Goal: Task Accomplishment & Management: Manage account settings

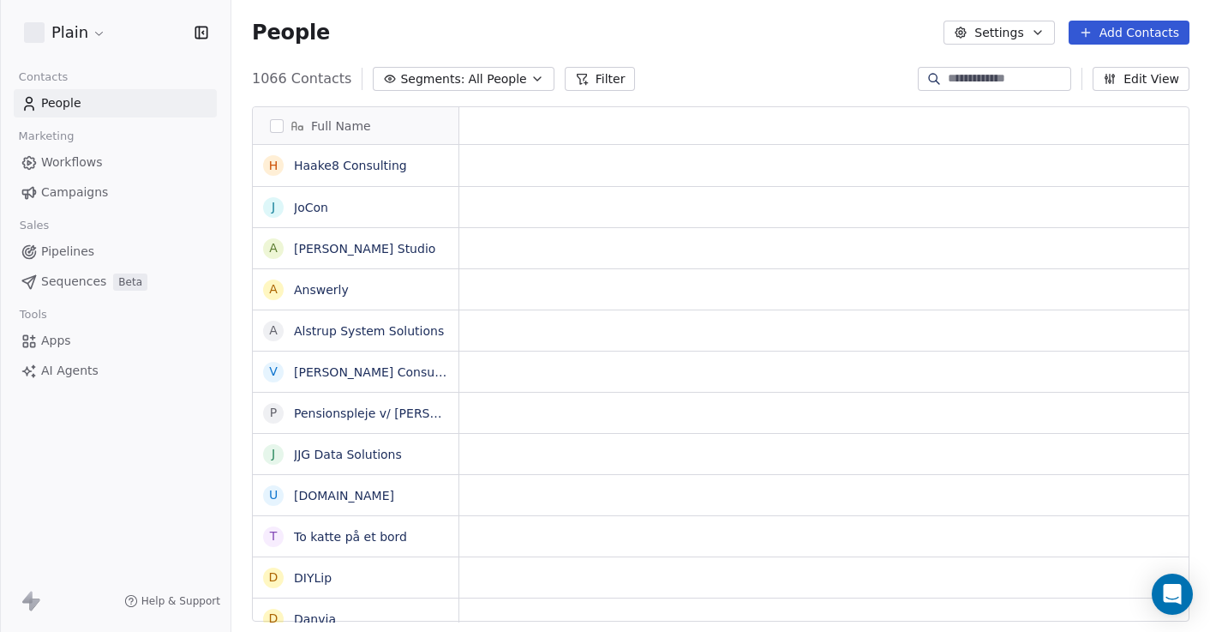
scroll to position [542, 966]
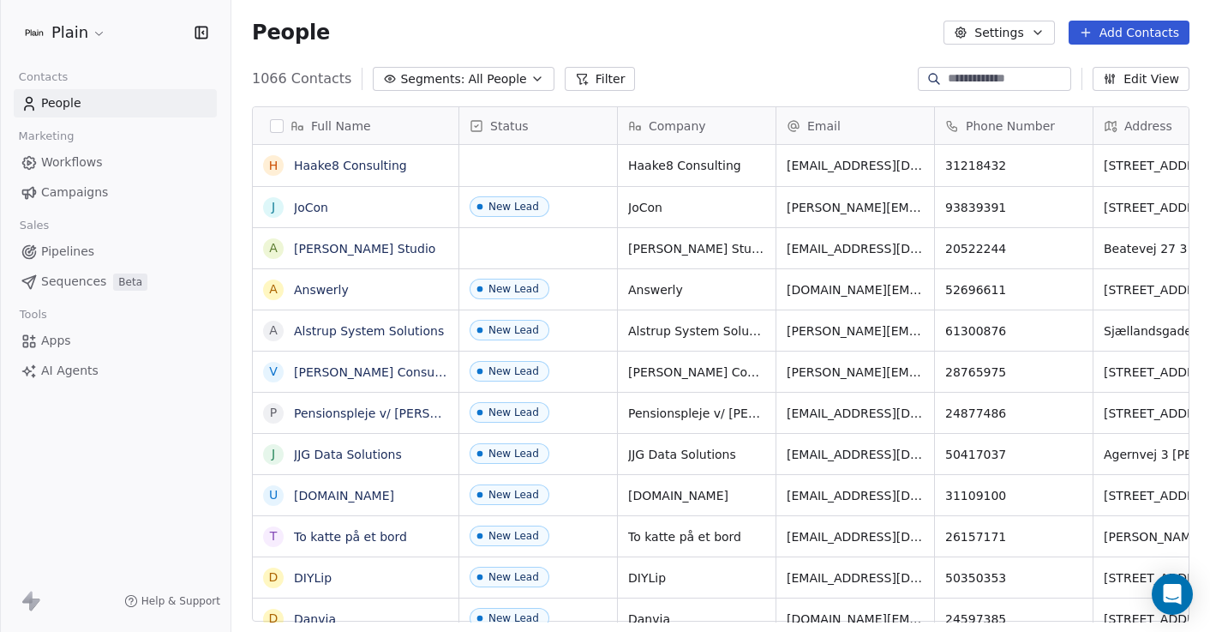
click at [80, 255] on span "Pipelines" at bounding box center [67, 252] width 53 height 18
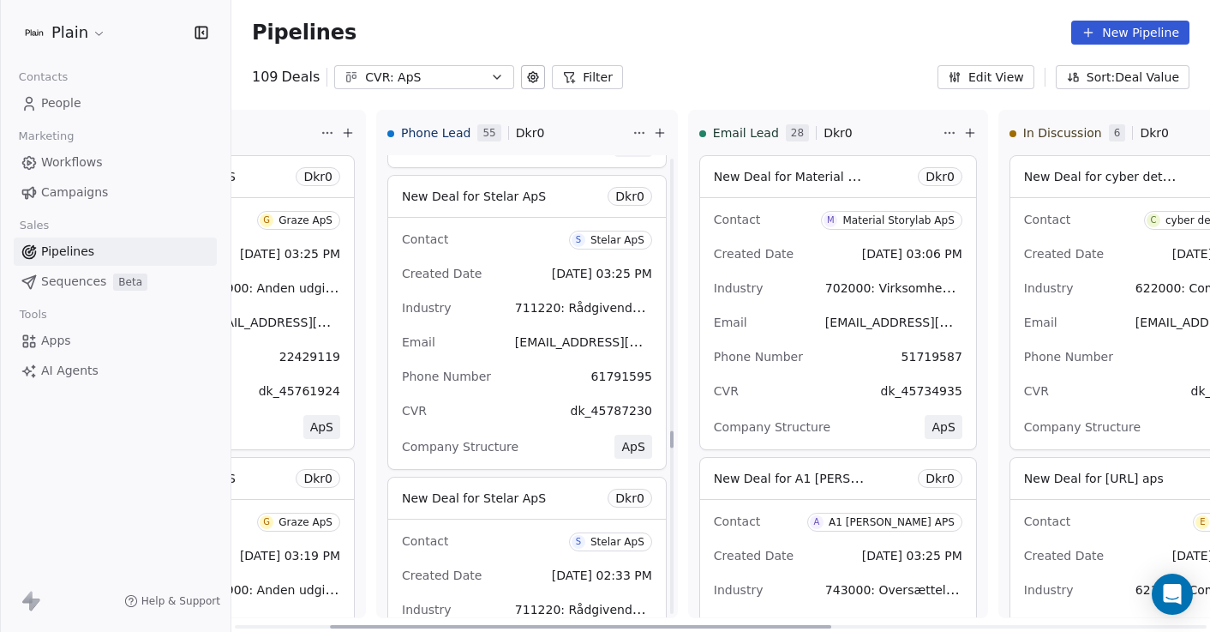
scroll to position [7157, 0]
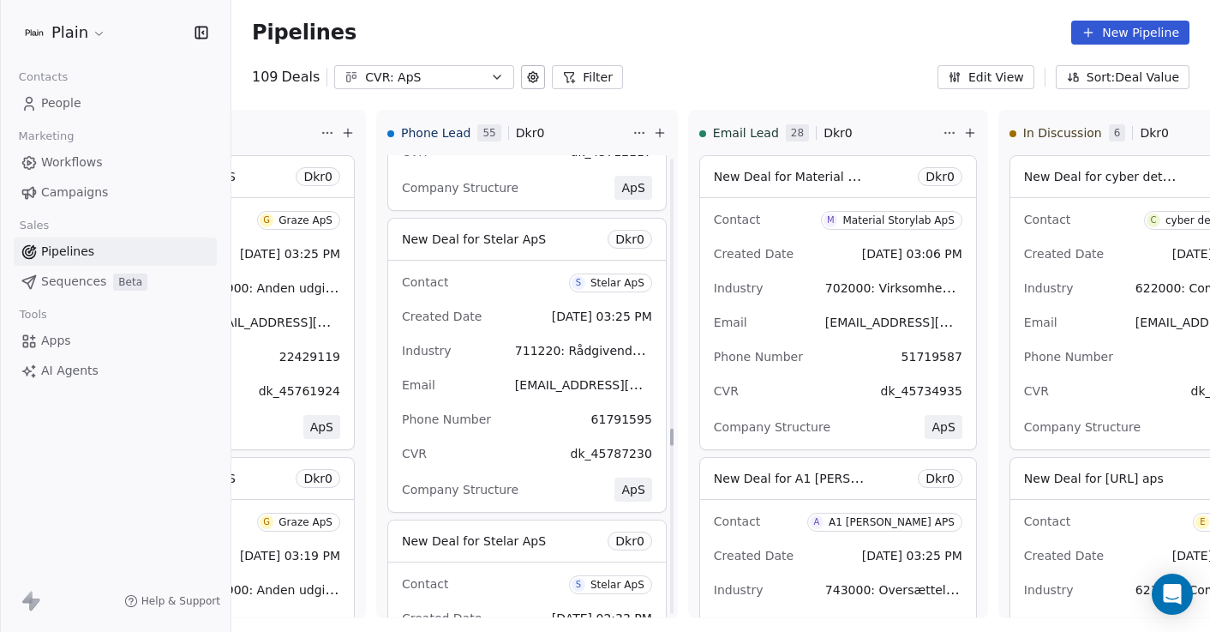
click at [447, 81] on div "CVR: ApS" at bounding box center [424, 78] width 118 height 18
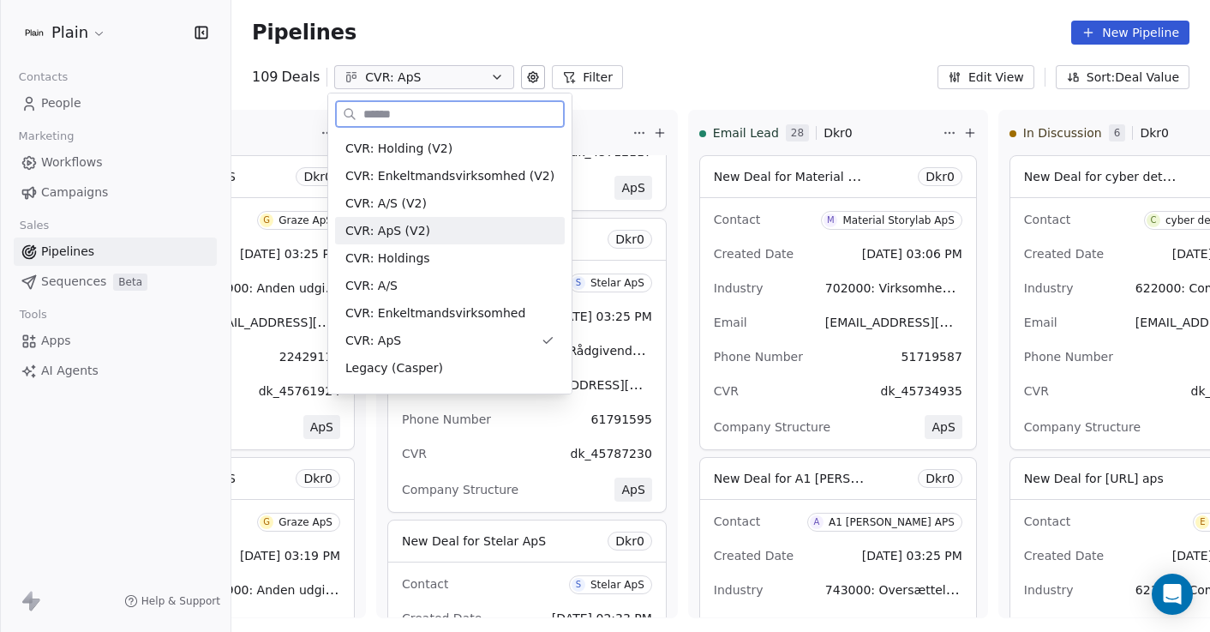
click at [415, 231] on span "CVR: ApS (V2)" at bounding box center [387, 231] width 85 height 18
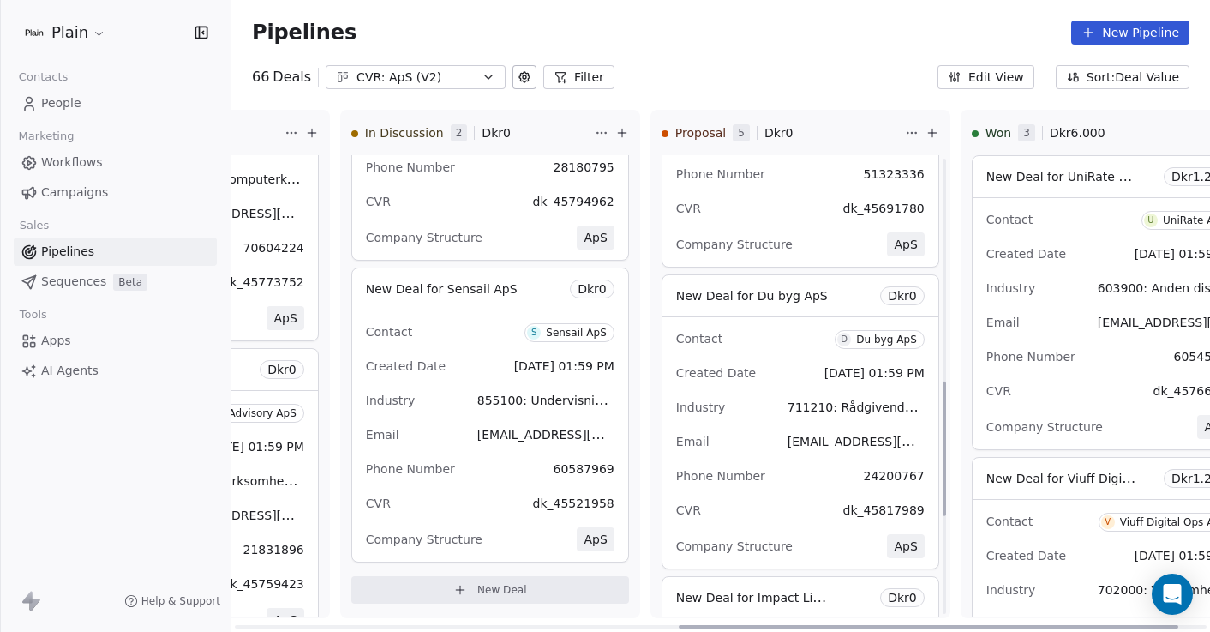
scroll to position [810, 0]
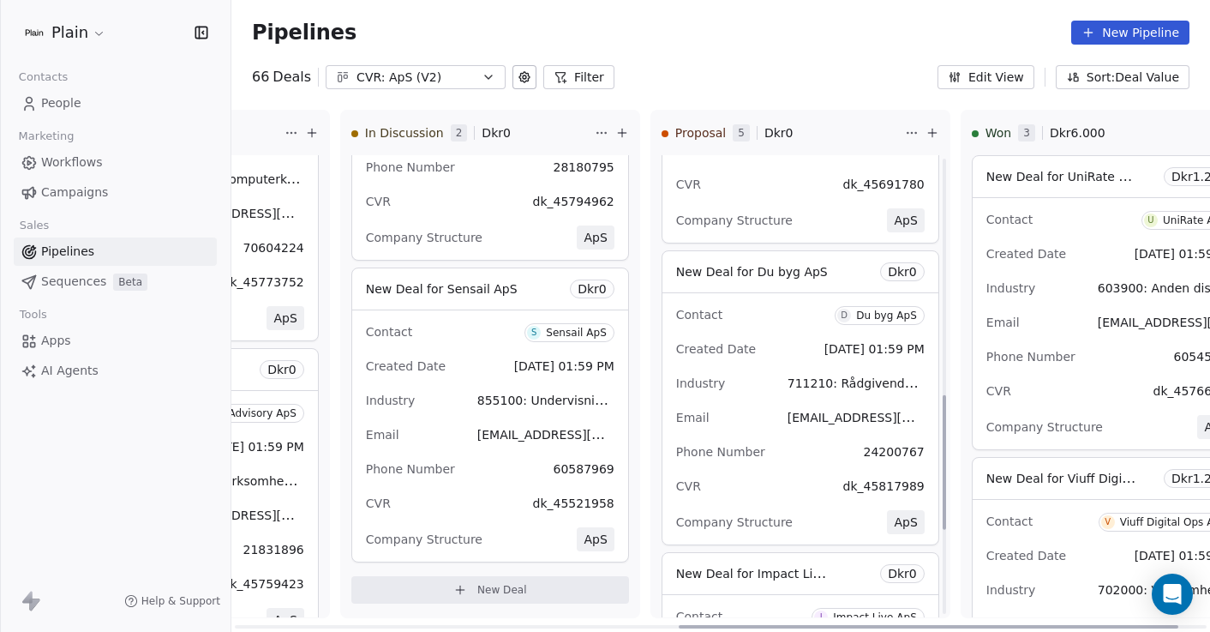
click at [740, 366] on div "Contact D Du byg ApS Created Date [DATE] 01:59 PM Industry 711210: Rådgivende i…" at bounding box center [800, 418] width 276 height 251
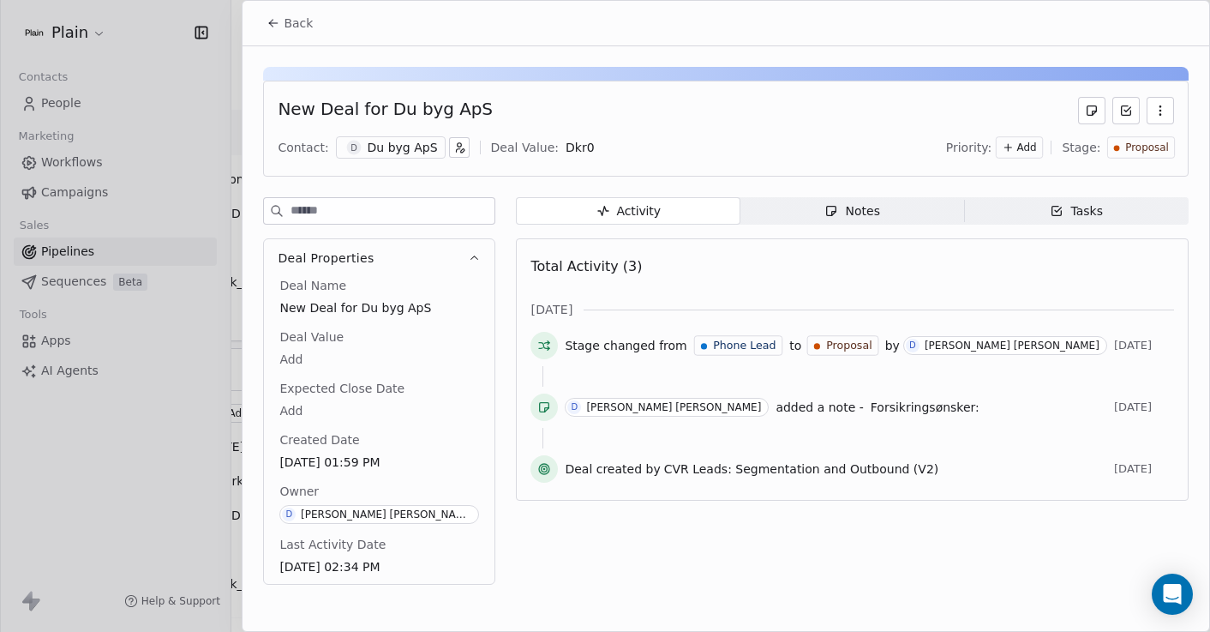
click at [844, 209] on div "Notes" at bounding box center [851, 211] width 55 height 18
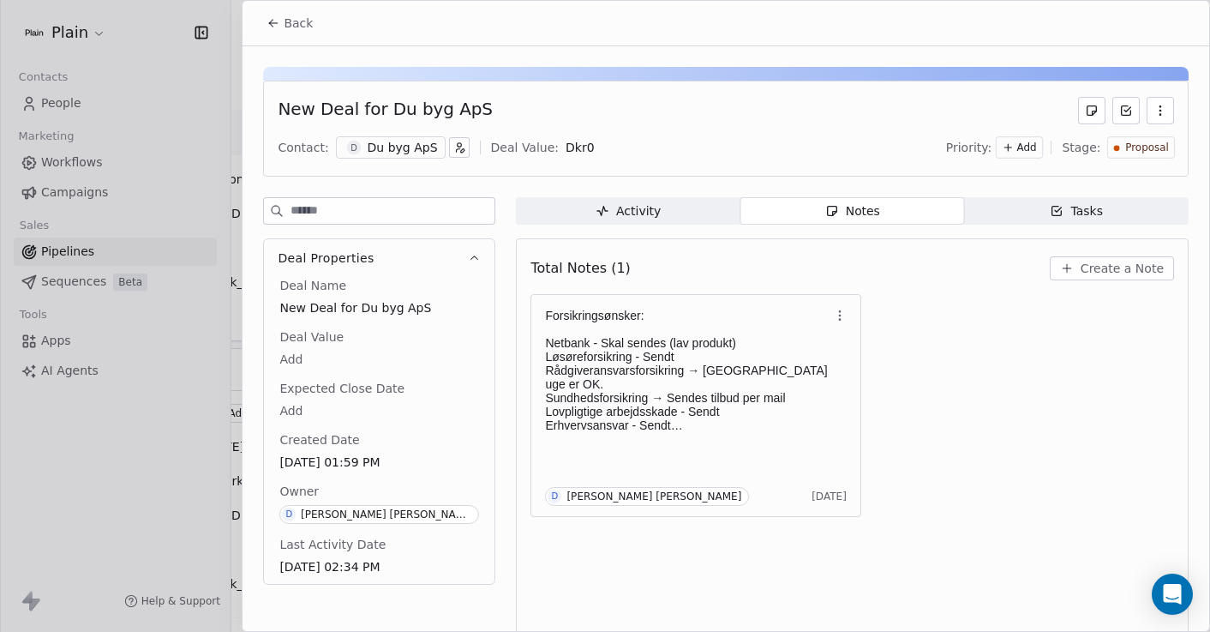
click at [671, 209] on span "Activity Activity" at bounding box center [628, 210] width 225 height 27
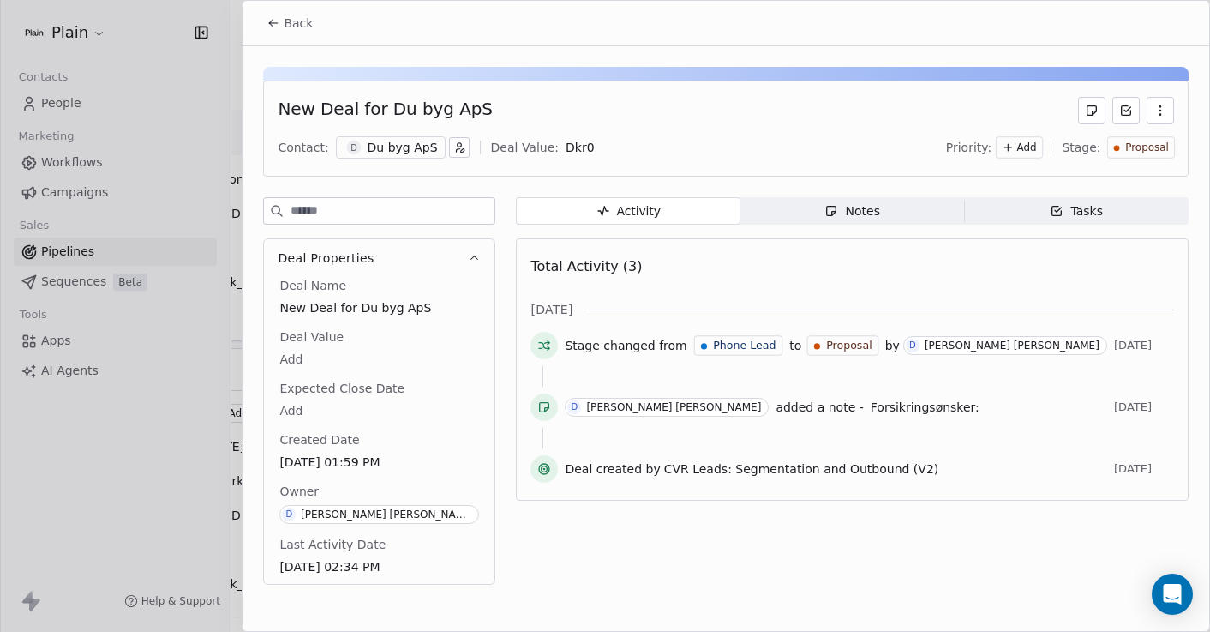
click at [796, 209] on span "Notes Notes" at bounding box center [852, 210] width 225 height 27
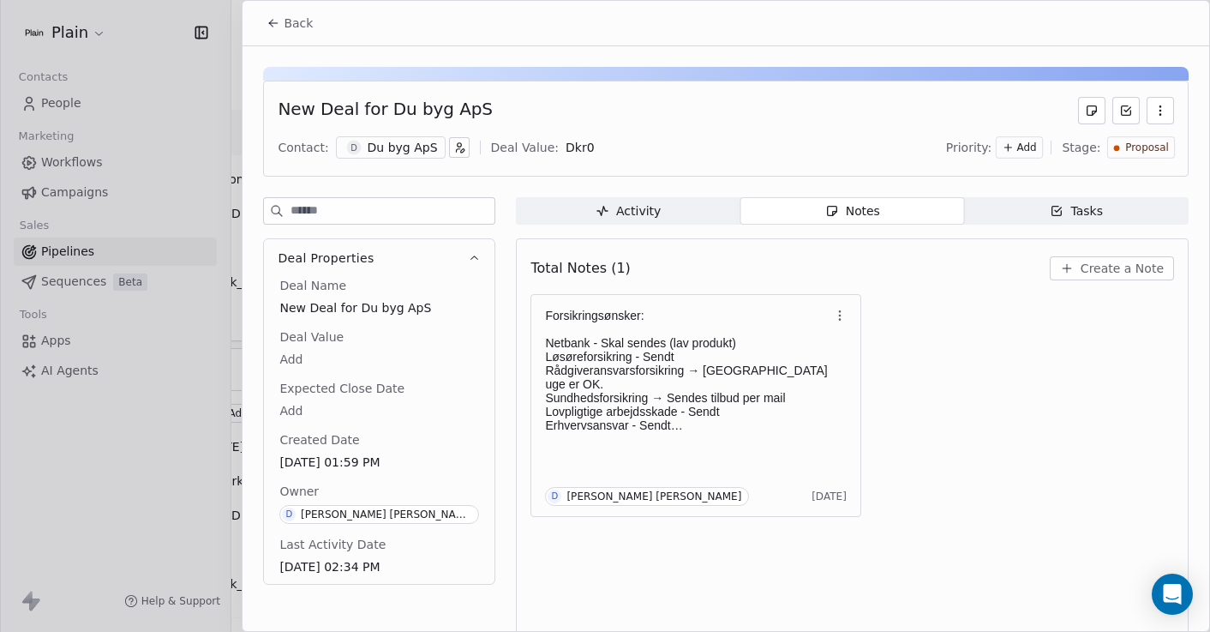
click at [184, 447] on div at bounding box center [605, 316] width 1210 height 632
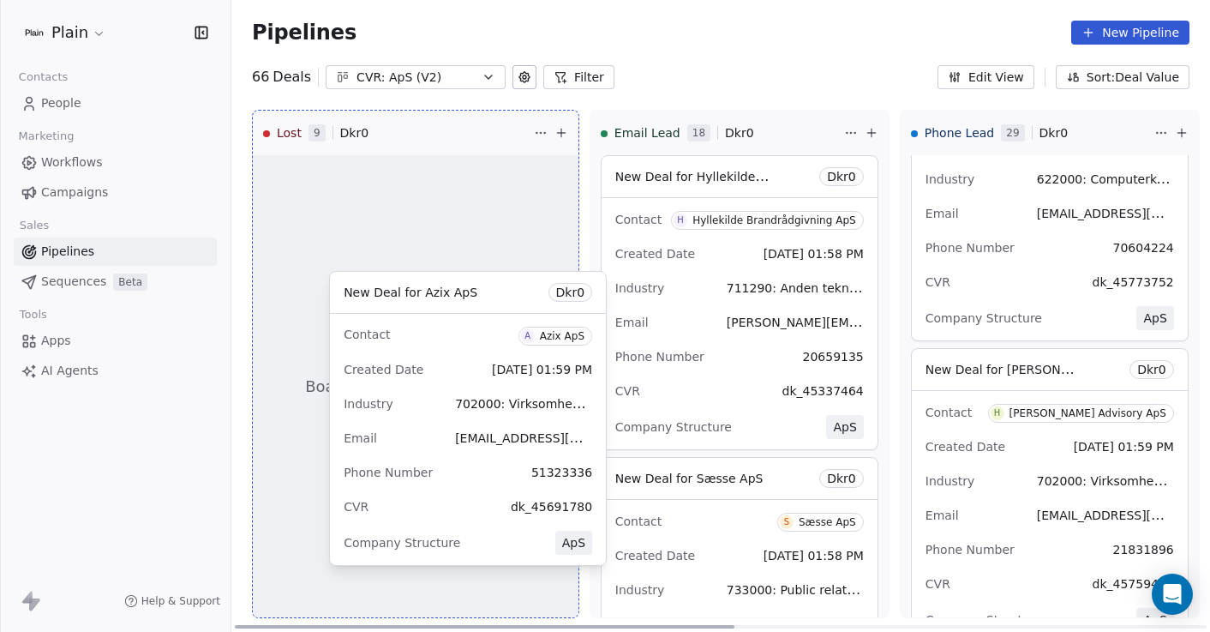
drag, startPoint x: 1103, startPoint y: 415, endPoint x: 445, endPoint y: 372, distance: 659.6
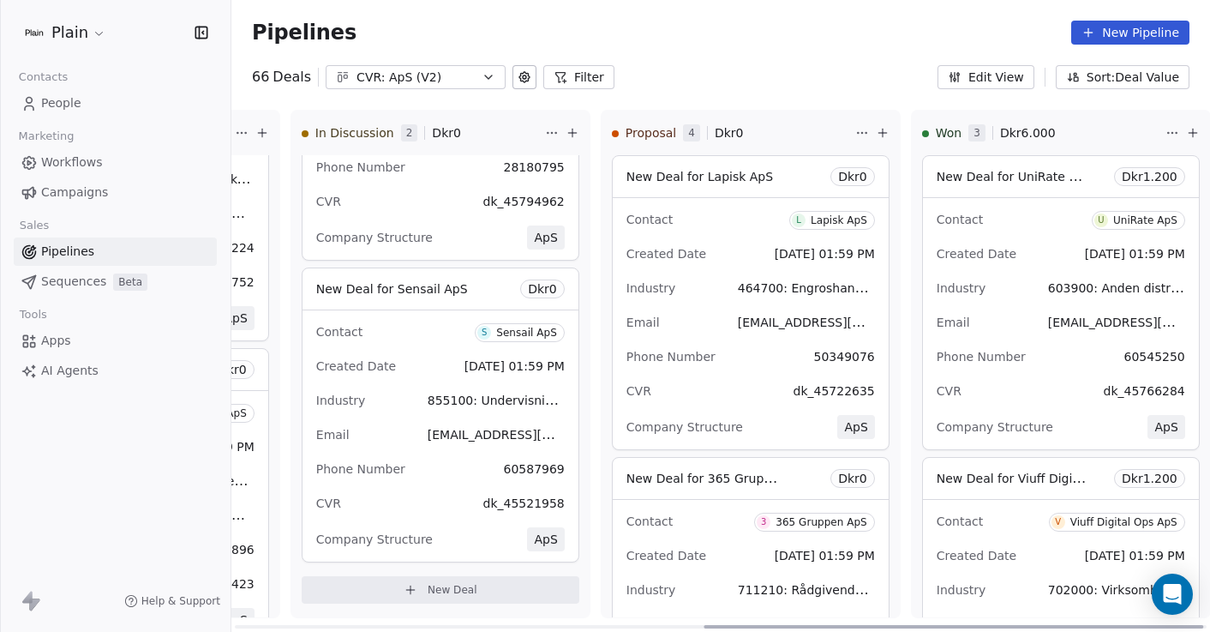
click at [414, 357] on div "Created Date [DATE] 01:59 PM" at bounding box center [440, 365] width 249 height 27
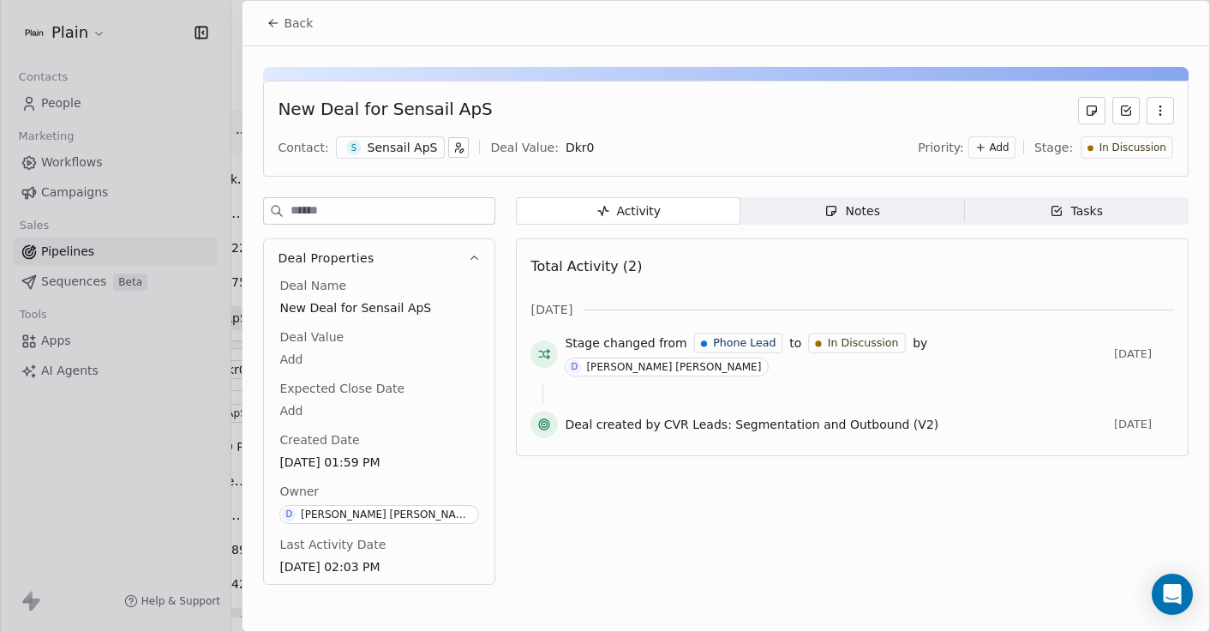
click at [847, 209] on div "Notes" at bounding box center [851, 211] width 55 height 18
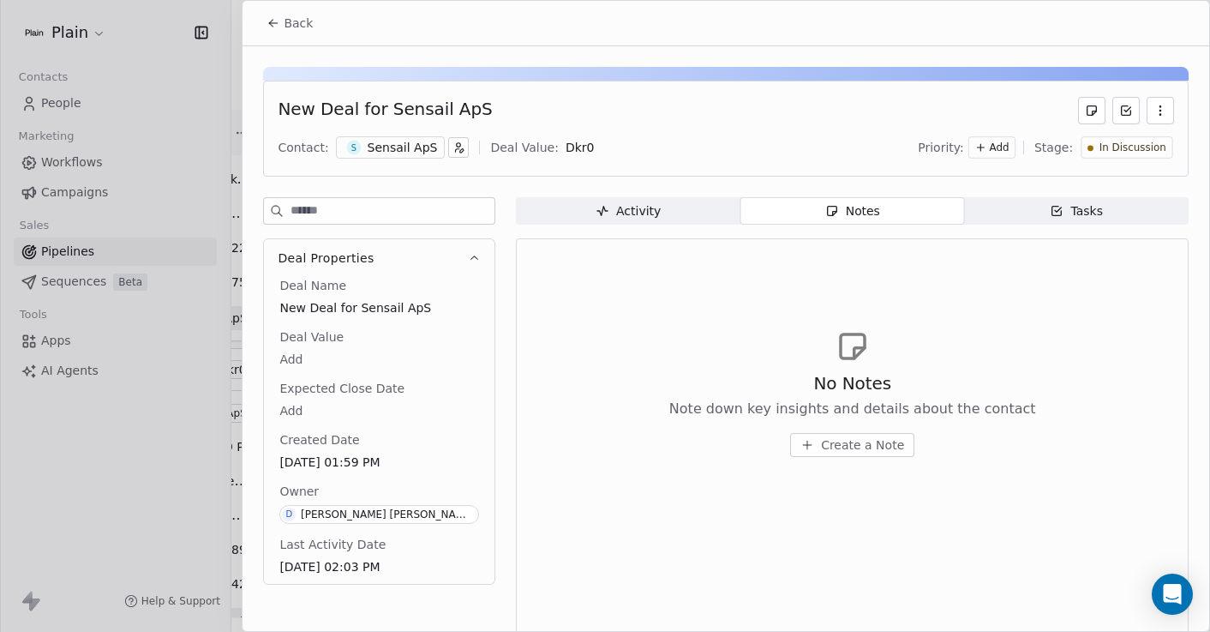
scroll to position [19, 0]
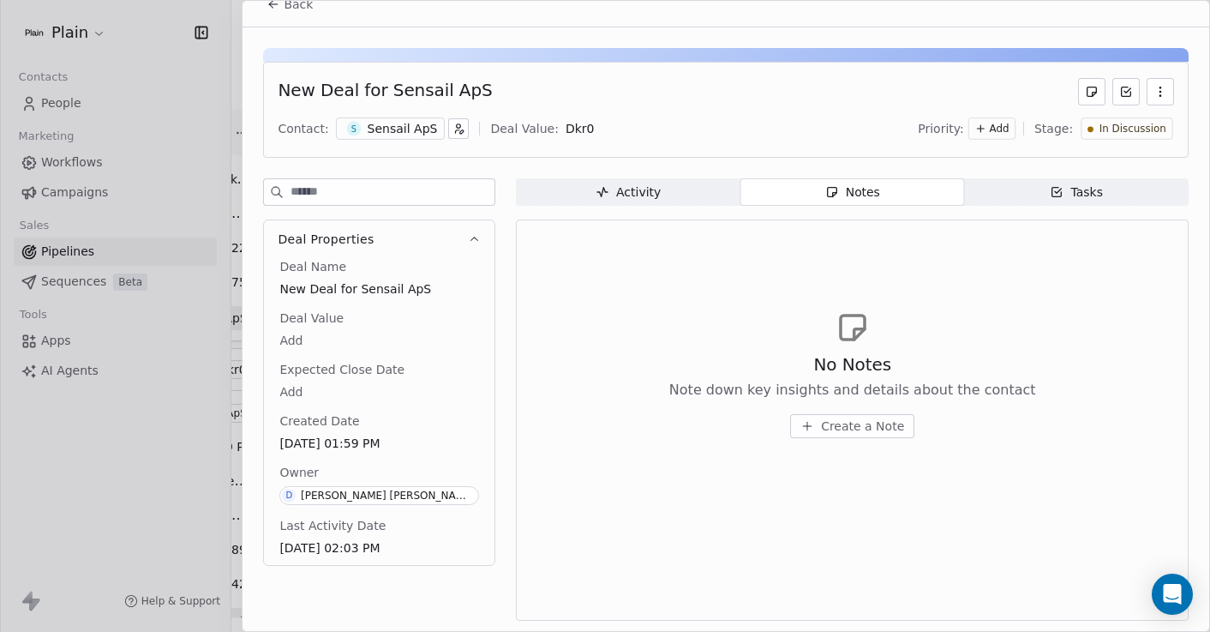
click at [238, 332] on div at bounding box center [605, 316] width 1210 height 632
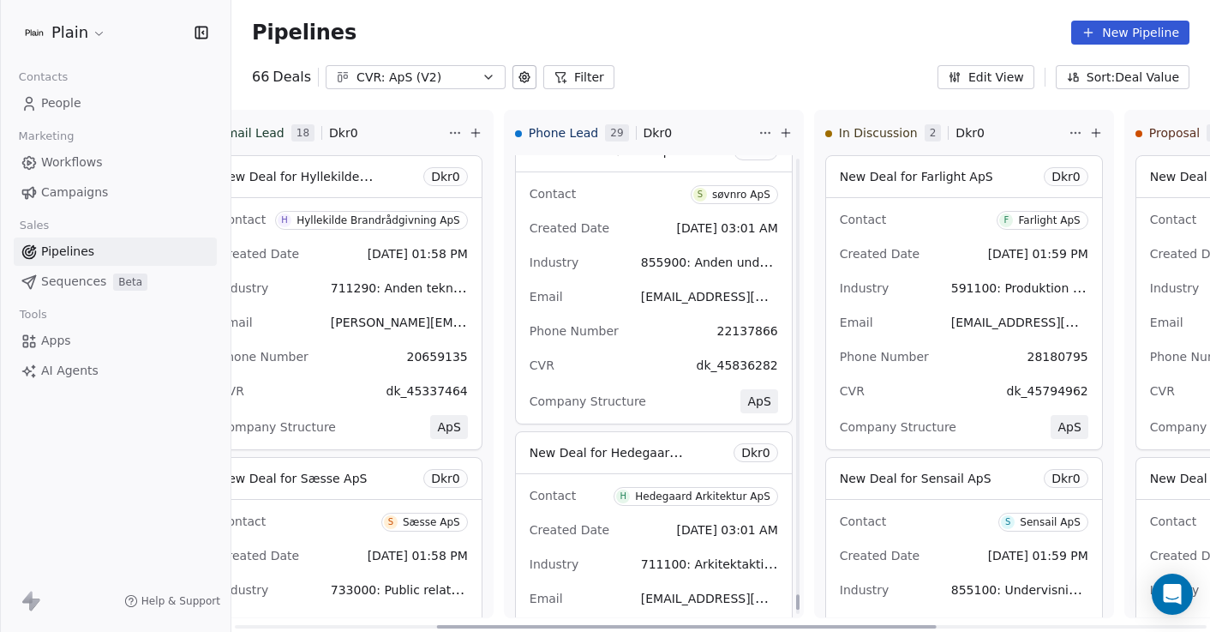
scroll to position [13645, 0]
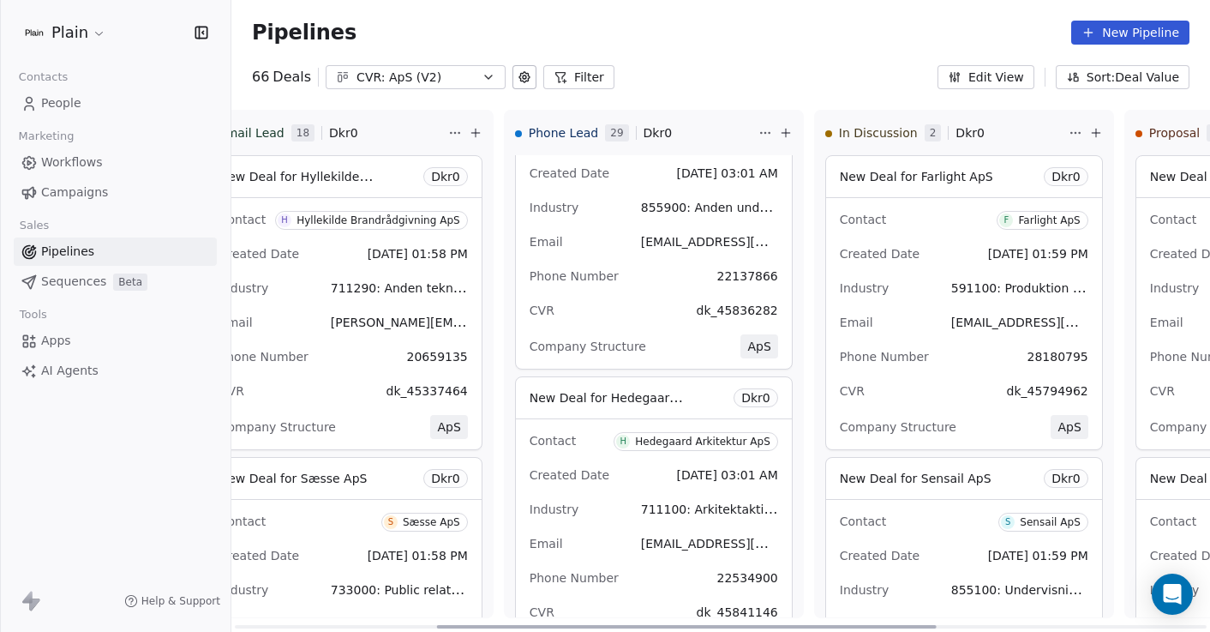
click at [677, 482] on span "[DATE] 03:01 AM" at bounding box center [727, 475] width 101 height 14
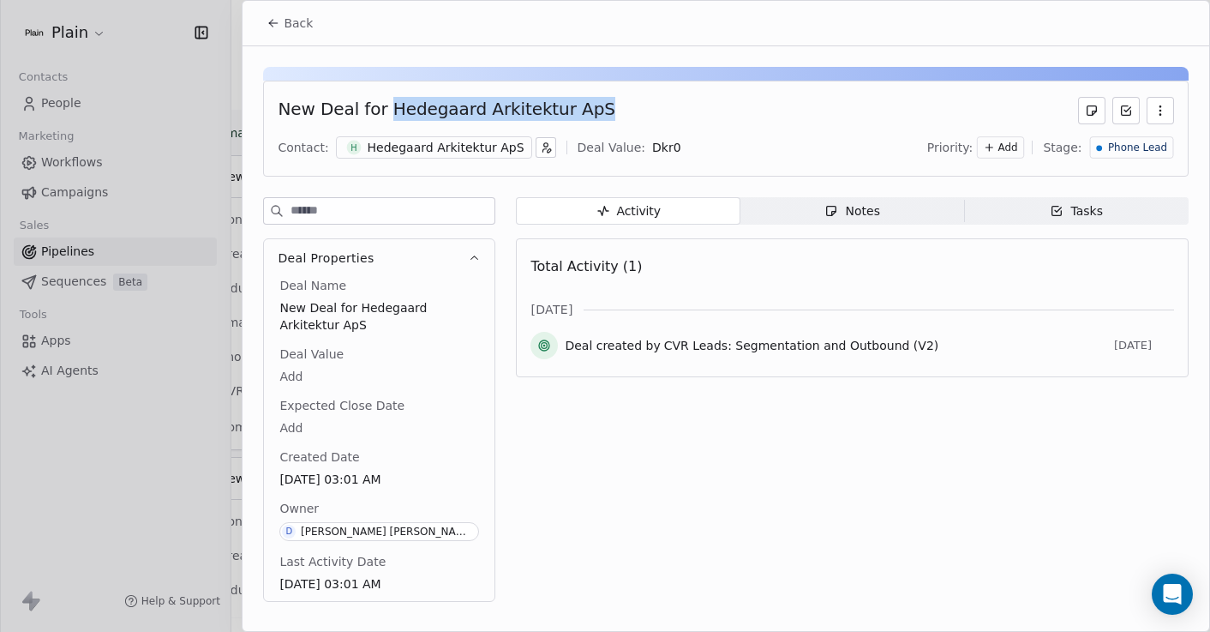
drag, startPoint x: 384, startPoint y: 110, endPoint x: 588, endPoint y: 110, distance: 204.0
click at [588, 110] on div "New Deal for Hedegaard Arkitektur ApS" at bounding box center [726, 110] width 896 height 27
copy div "Hedegaard Arkitektur ApS"
click at [182, 439] on div at bounding box center [605, 316] width 1210 height 632
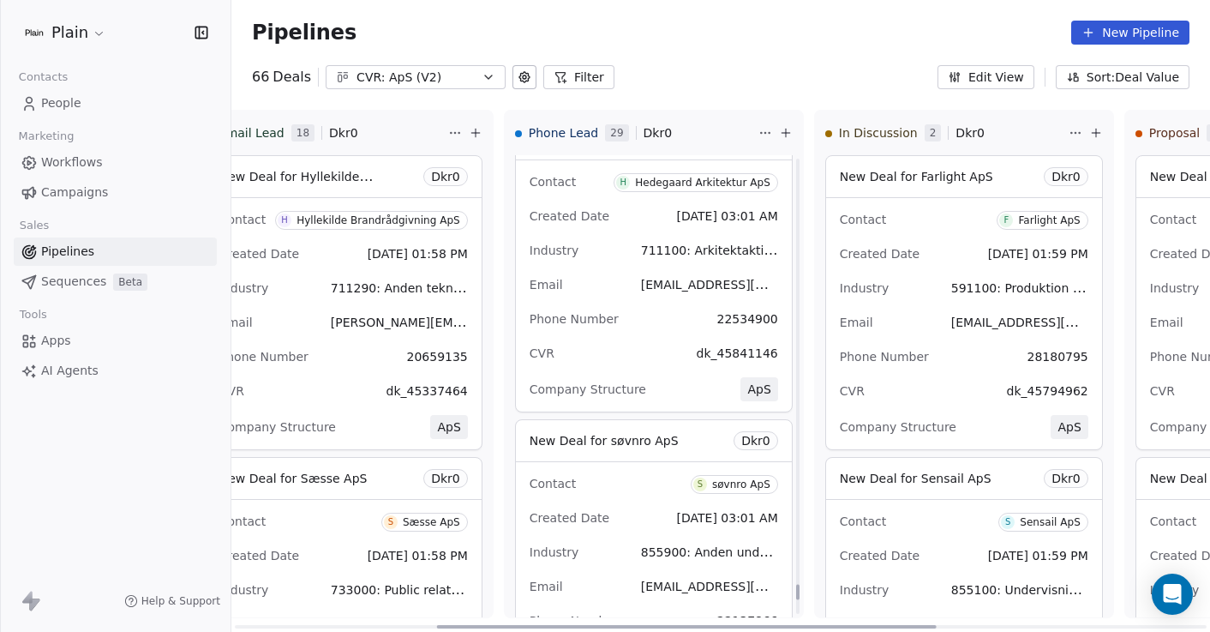
scroll to position [13774, 0]
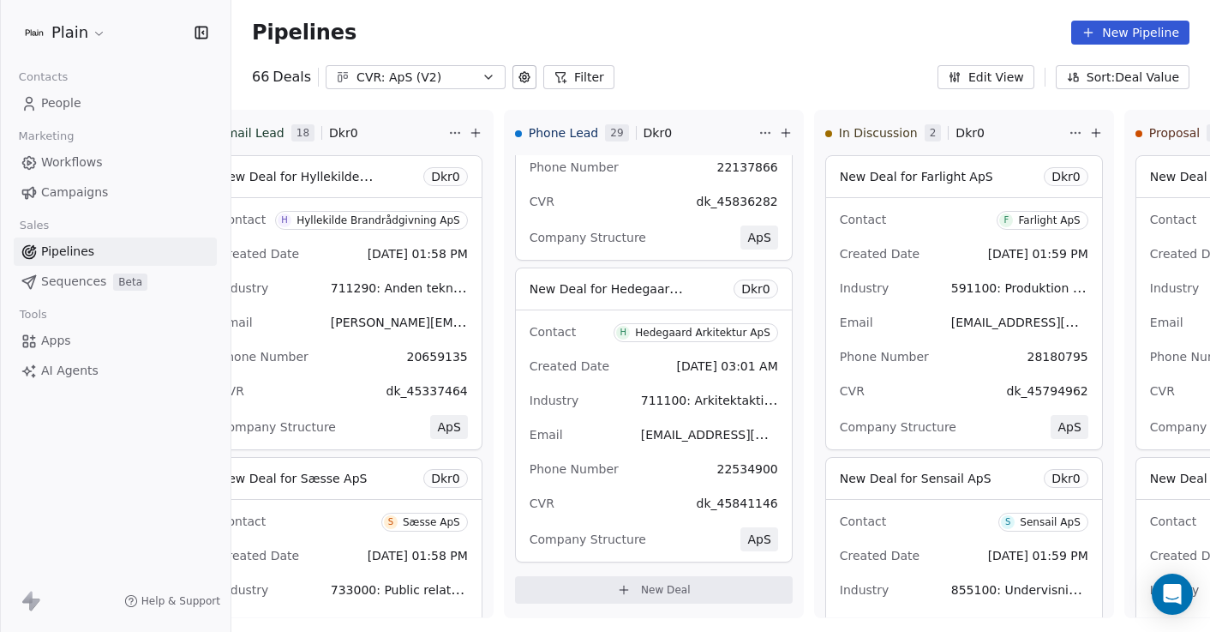
click at [66, 101] on span "People" at bounding box center [61, 103] width 40 height 18
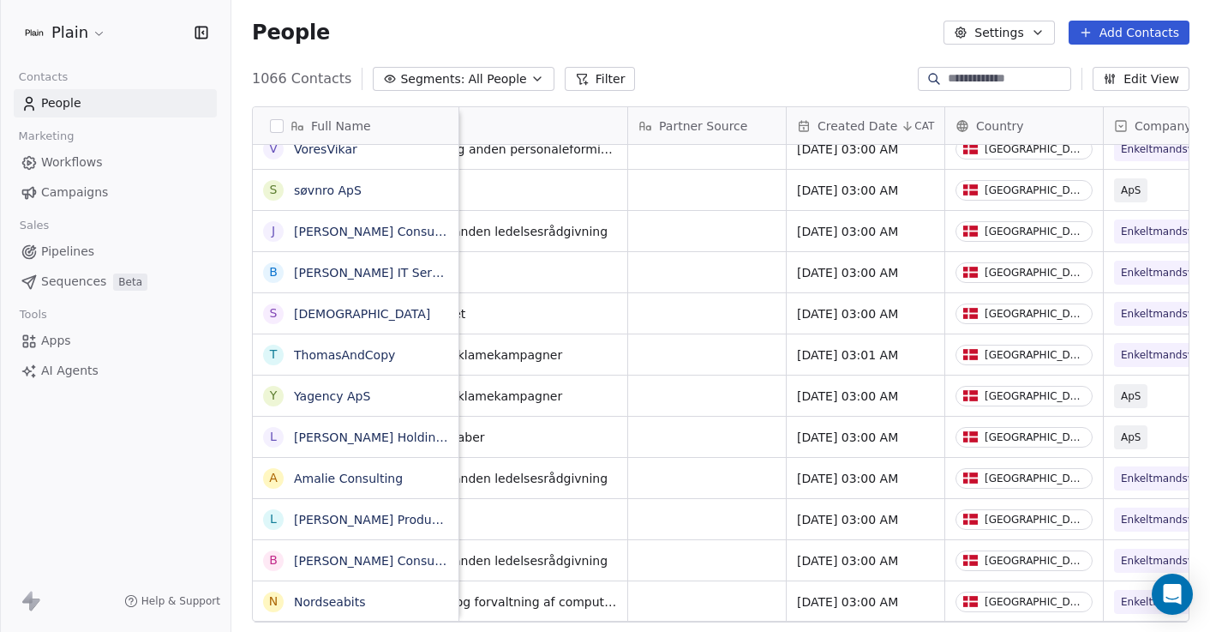
click at [70, 249] on span "Pipelines" at bounding box center [67, 252] width 53 height 18
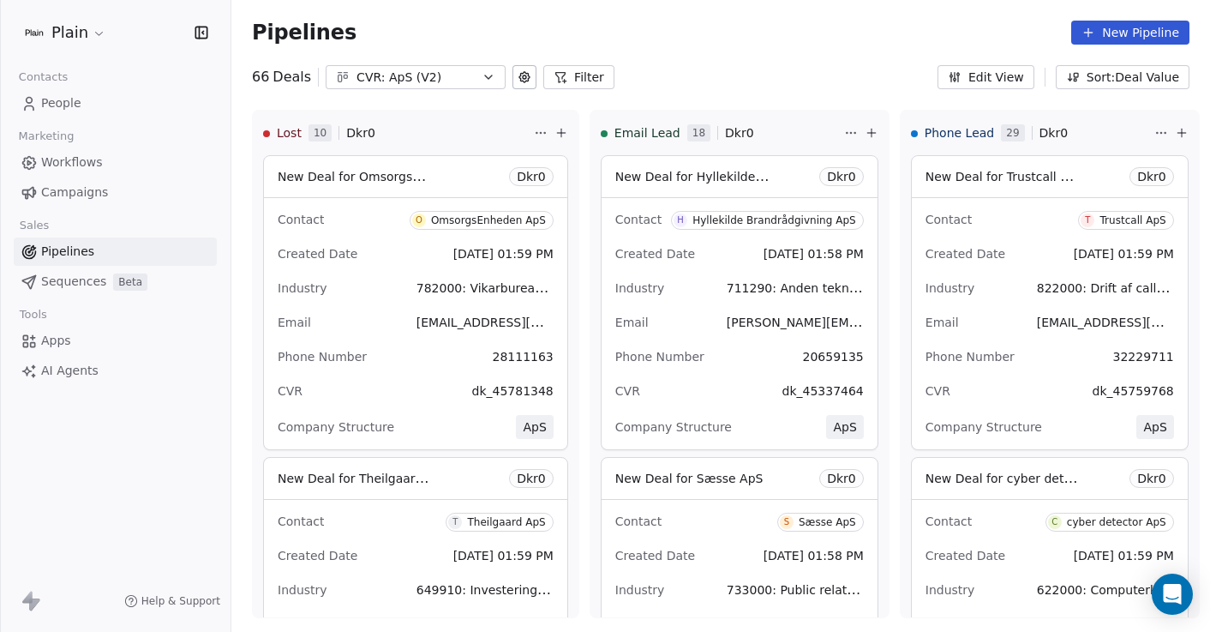
click at [433, 75] on div "CVR: ApS (V2)" at bounding box center [416, 78] width 118 height 18
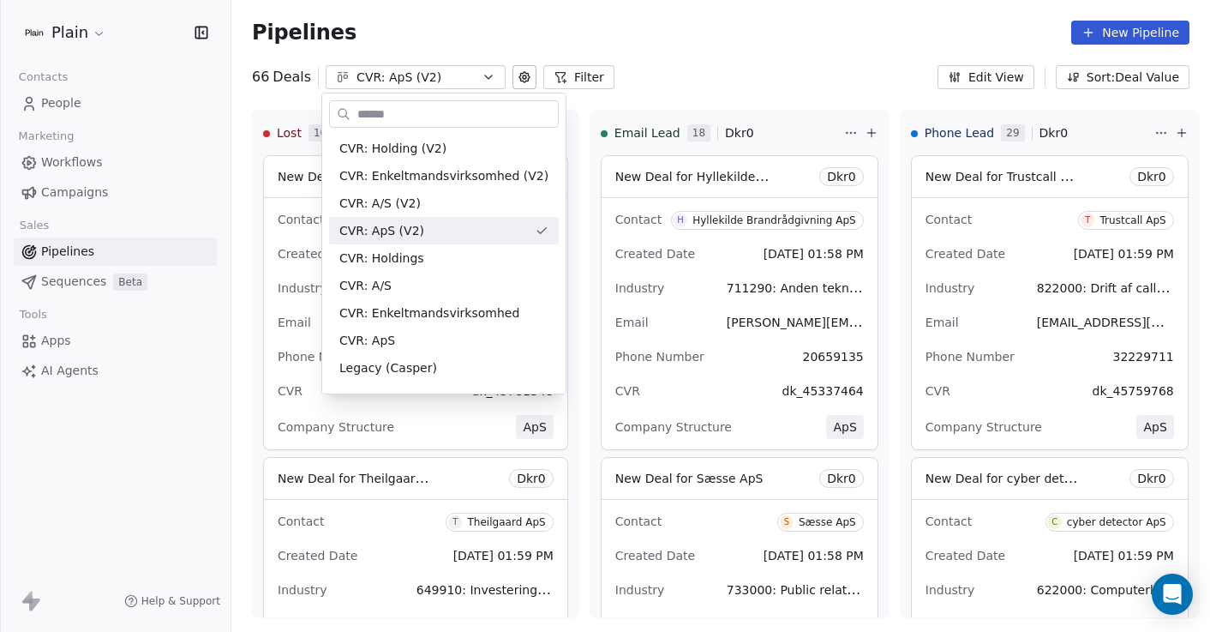
click at [459, 78] on html "Plain Contacts People Marketing Workflows Campaigns Sales Pipelines Sequences B…" at bounding box center [605, 316] width 1210 height 632
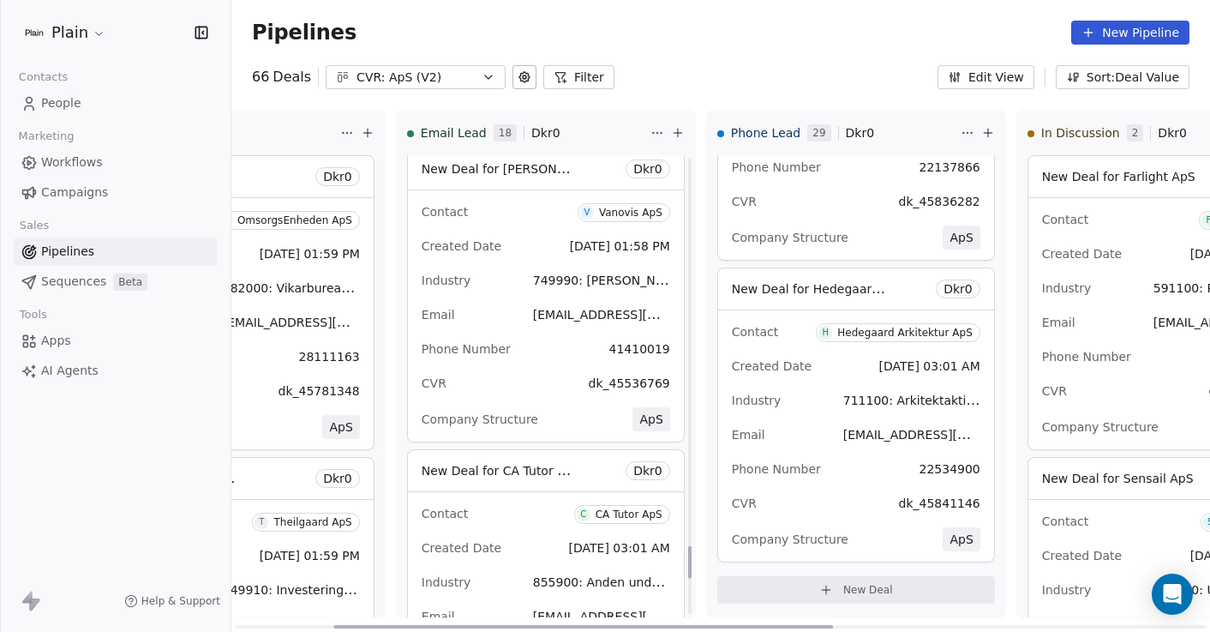
click at [640, 132] on html "Plain Contacts People Marketing Workflows Campaigns Sales Pipelines Sequences B…" at bounding box center [605, 316] width 1210 height 632
click at [590, 132] on html "Plain Contacts People Marketing Workflows Campaigns Sales Pipelines Sequences B…" at bounding box center [605, 316] width 1210 height 632
click at [557, 131] on div "Email Lead 18 Dkr 0" at bounding box center [527, 133] width 240 height 45
click at [578, 81] on button "Filter" at bounding box center [578, 77] width 71 height 24
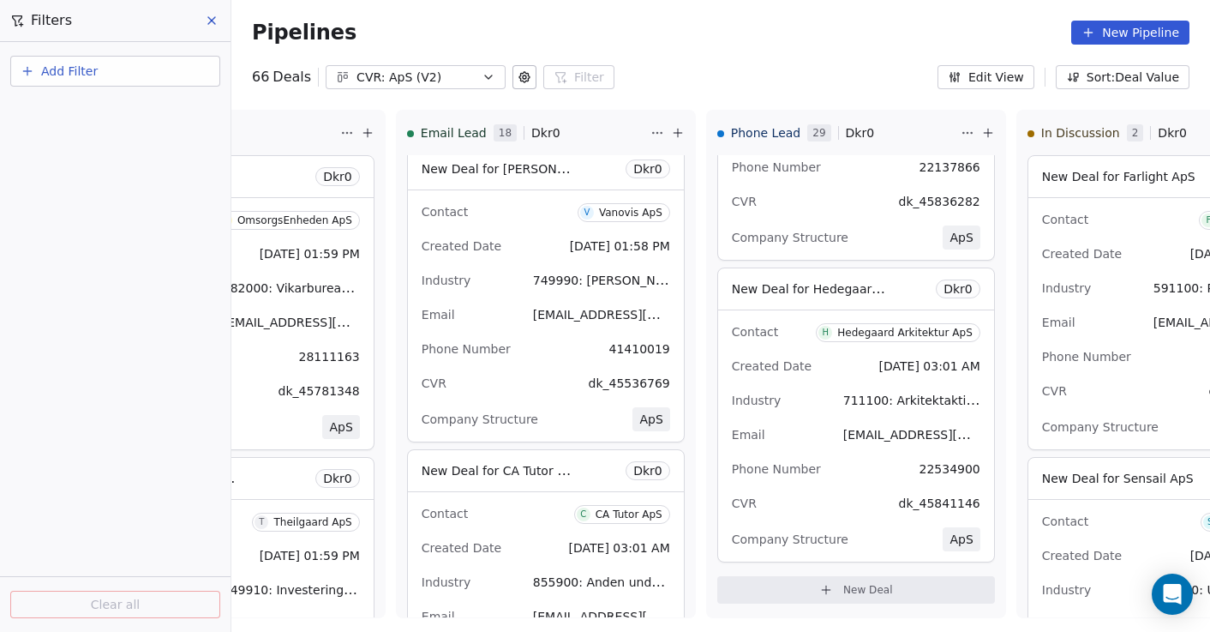
click at [205, 16] on icon at bounding box center [212, 21] width 14 height 14
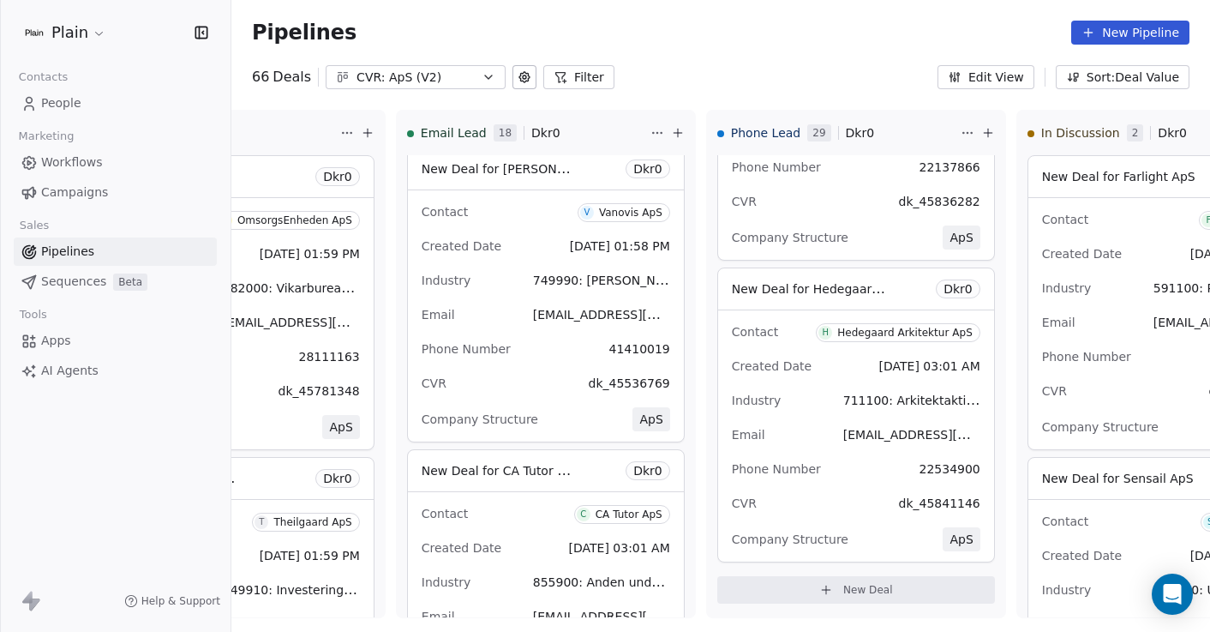
click at [1117, 75] on button "Sort: Deal Value" at bounding box center [1123, 77] width 134 height 24
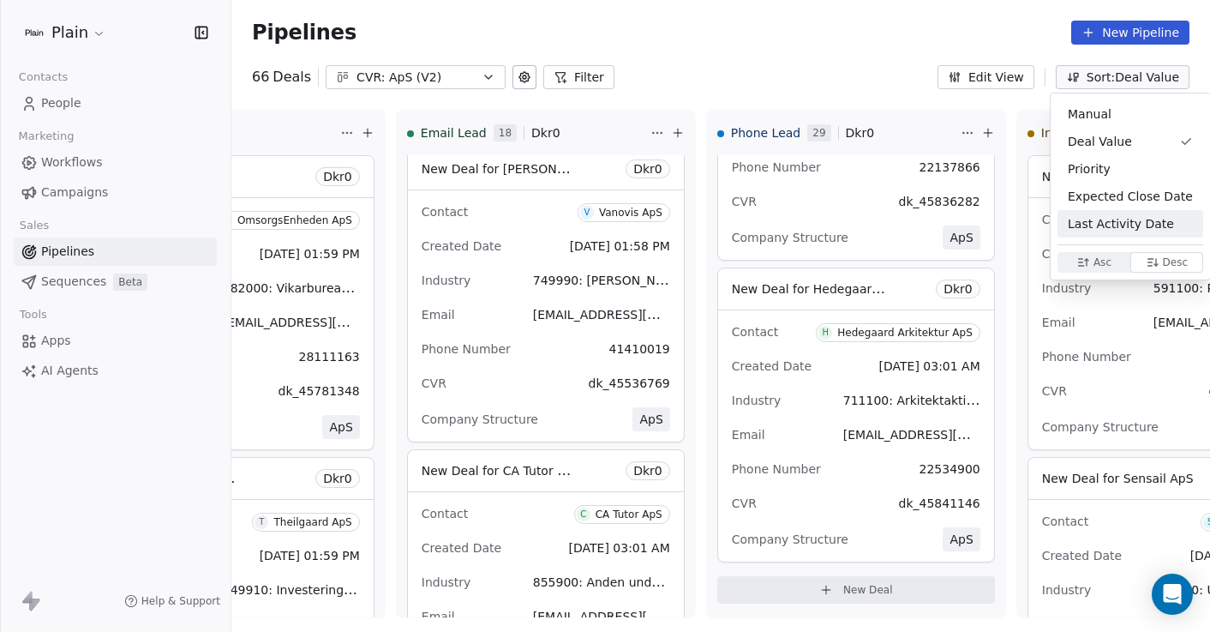
click at [1088, 263] on div "Asc" at bounding box center [1093, 262] width 35 height 14
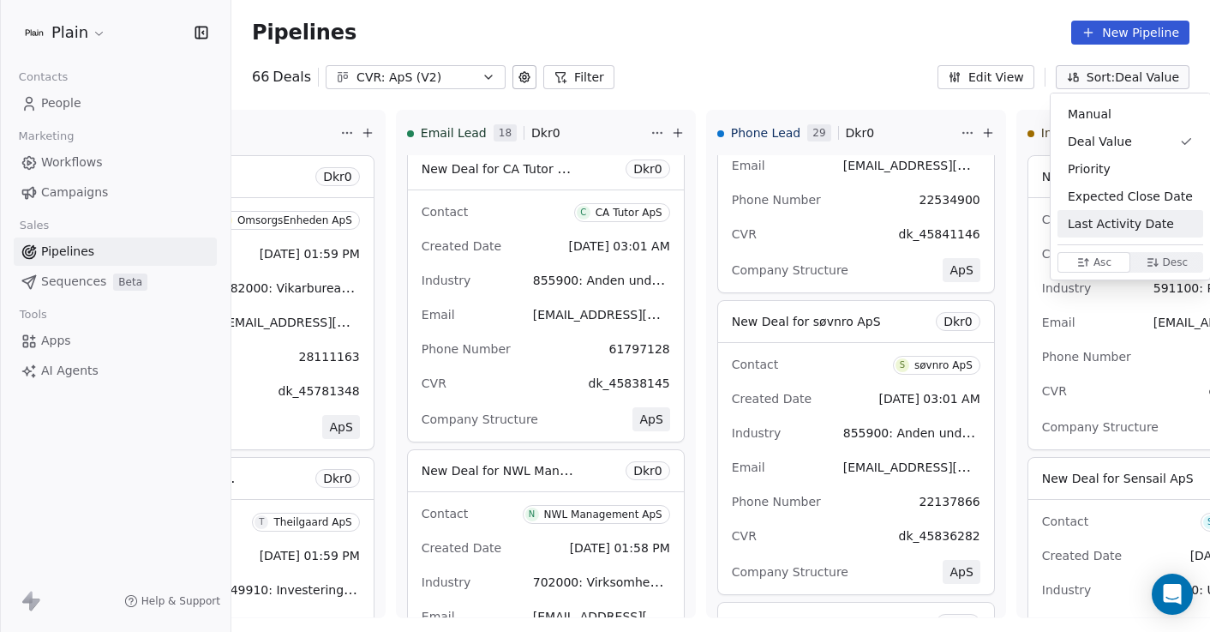
click at [1105, 225] on span "Last Activity Date" at bounding box center [1121, 224] width 106 height 18
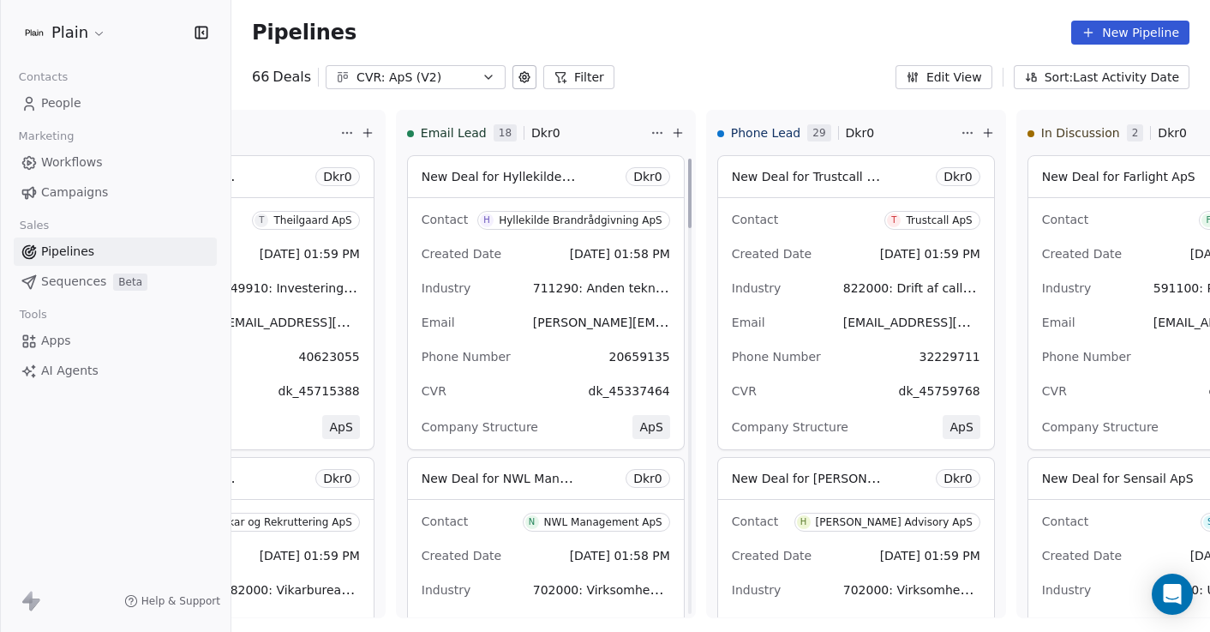
click at [1132, 79] on button "Sort: Last Activity Date" at bounding box center [1102, 77] width 176 height 24
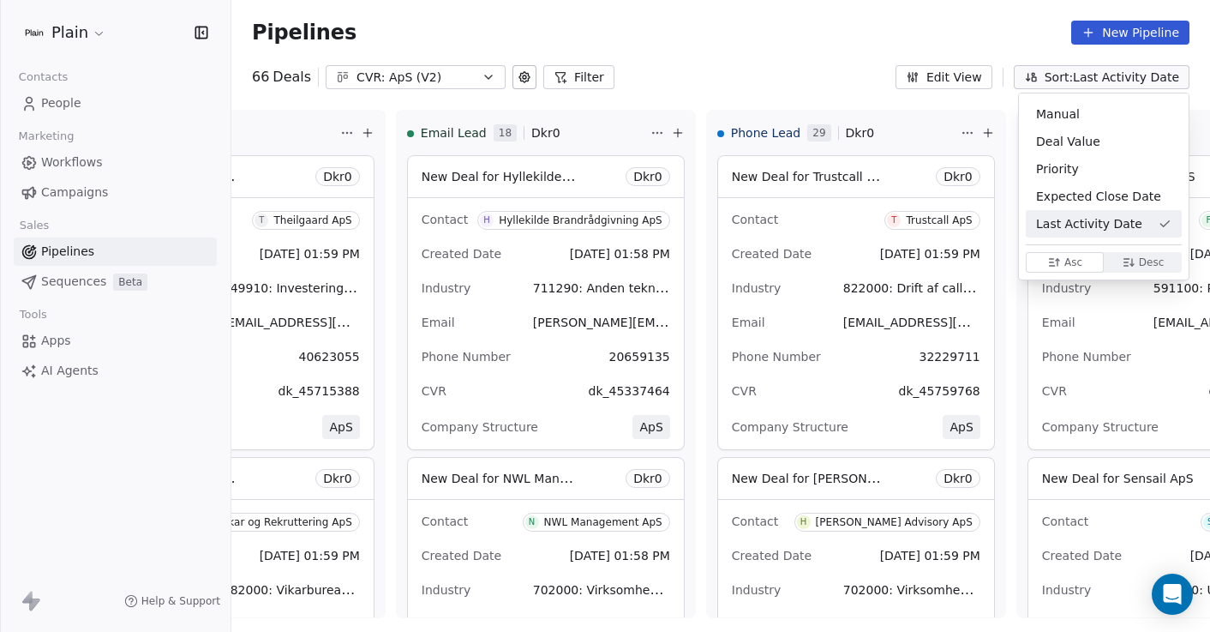
click at [1142, 262] on span "Desc" at bounding box center [1152, 262] width 26 height 14
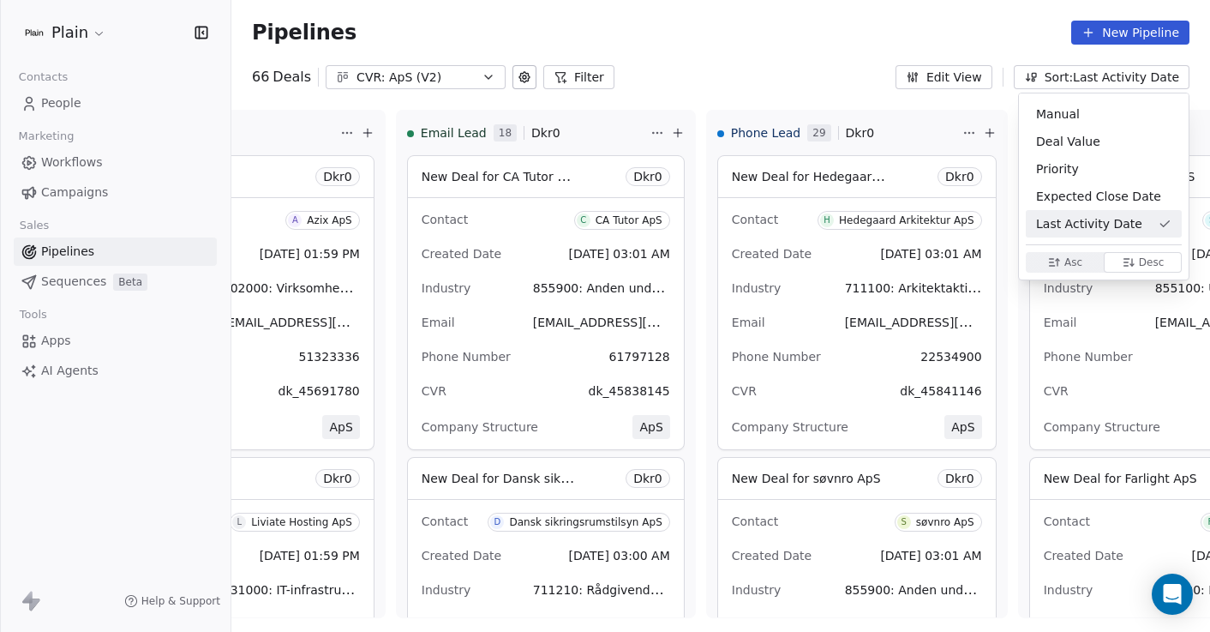
click at [740, 53] on html "Plain Contacts People Marketing Workflows Campaigns Sales Pipelines Sequences B…" at bounding box center [605, 316] width 1210 height 632
